Goal: Task Accomplishment & Management: Use online tool/utility

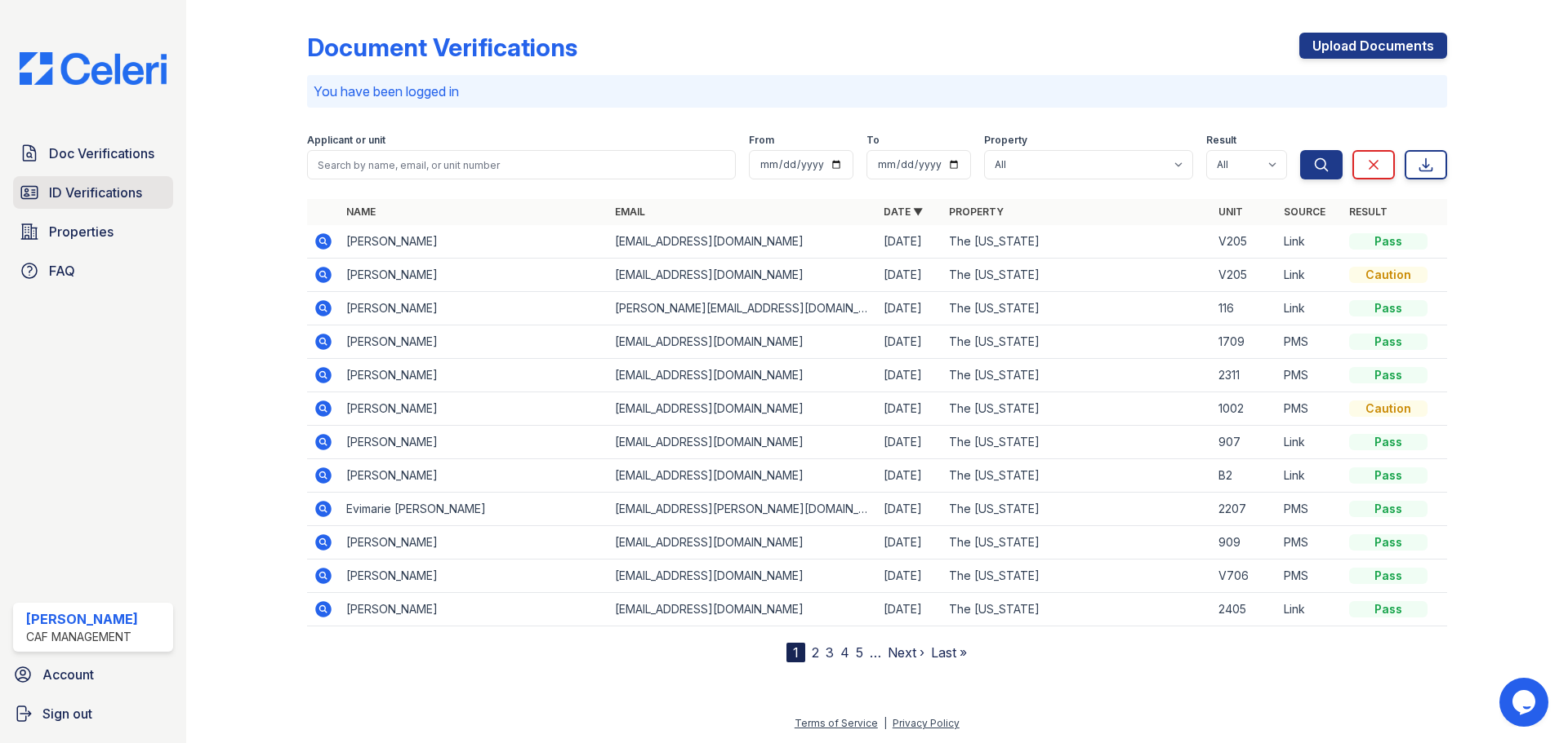
drag, startPoint x: 103, startPoint y: 198, endPoint x: 113, endPoint y: 198, distance: 10.0
click at [103, 198] on span "ID Verifications" at bounding box center [96, 193] width 93 height 20
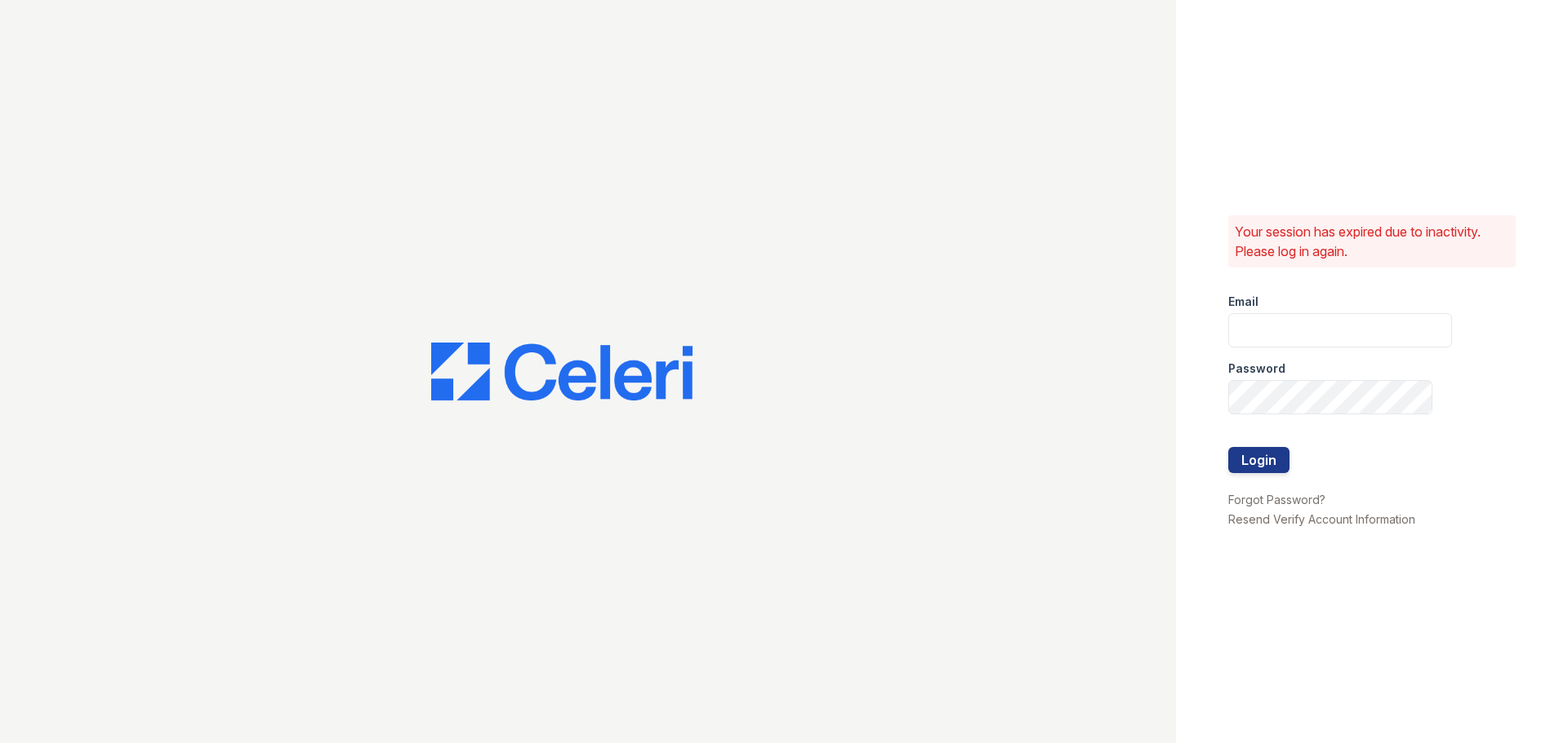
type input "[EMAIL_ADDRESS][DOMAIN_NAME]"
click at [1266, 463] on button "Login" at bounding box center [1258, 460] width 61 height 26
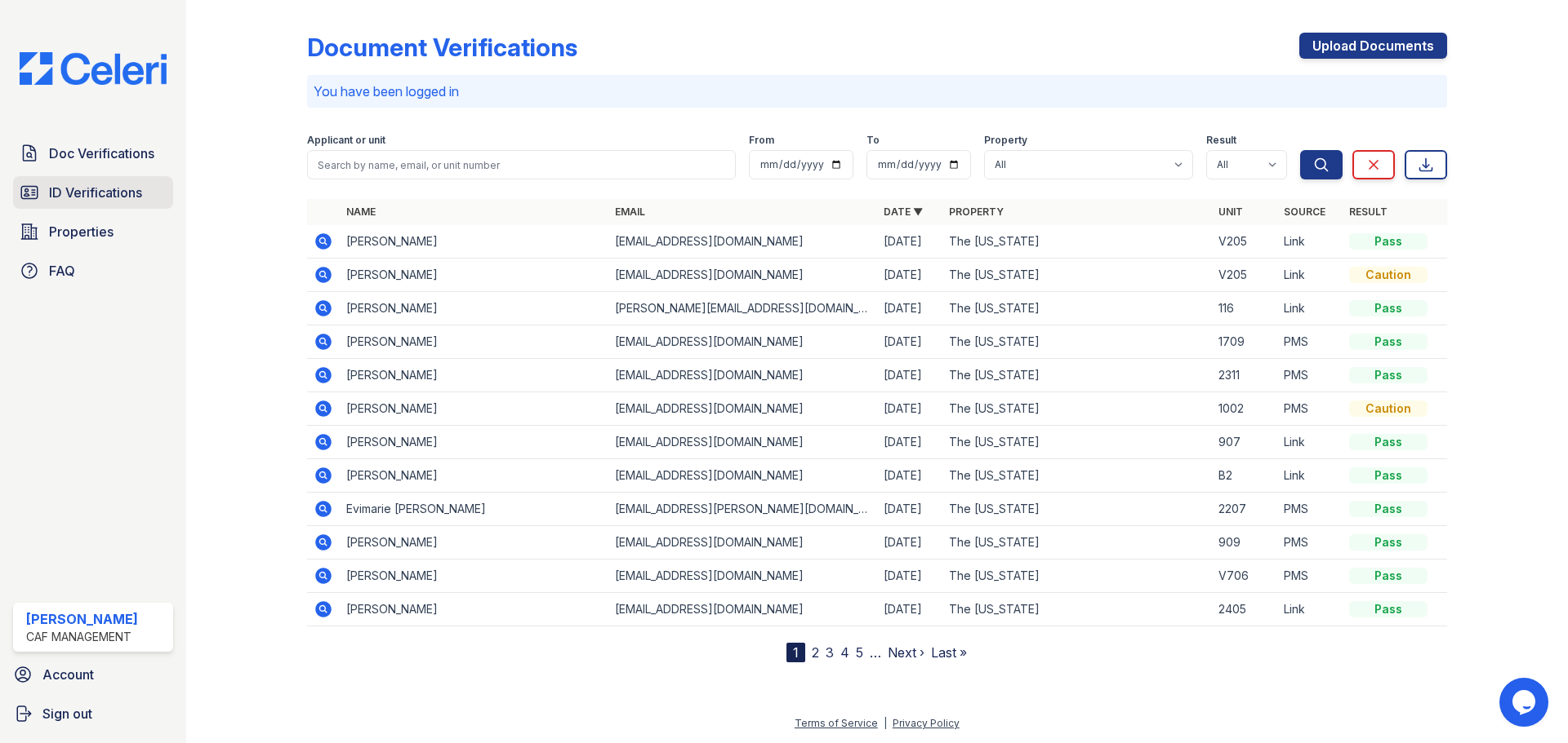
click at [79, 198] on span "ID Verifications" at bounding box center [96, 193] width 93 height 20
